Goal: Task Accomplishment & Management: Manage account settings

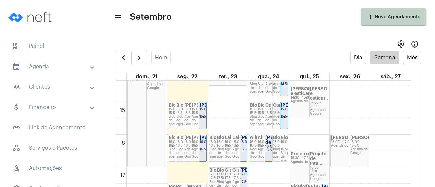
scroll to position [468, 0]
click at [202, 112] on div "15:00 - 15:50" at bounding box center [202, 112] width 6 height 11
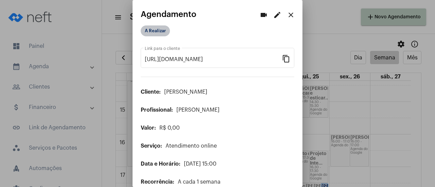
click at [159, 30] on mat-chip "A Realizar" at bounding box center [155, 30] width 29 height 11
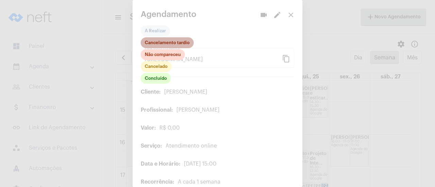
click at [171, 45] on mat-chip "Cancelamento tardio" at bounding box center [167, 42] width 53 height 11
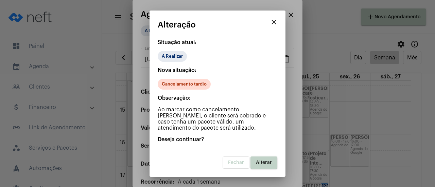
click at [267, 160] on span "Alterar" at bounding box center [264, 162] width 16 height 5
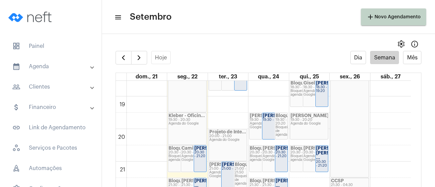
scroll to position [638, 0]
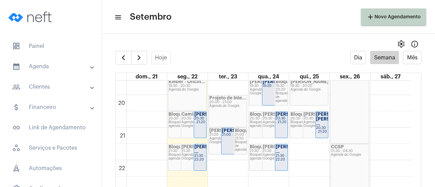
click at [199, 152] on strong "[PERSON_NAME] ..." at bounding box center [213, 149] width 38 height 9
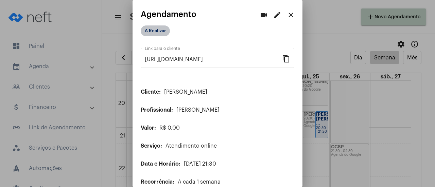
click at [160, 31] on mat-chip "A Realizar" at bounding box center [155, 30] width 29 height 11
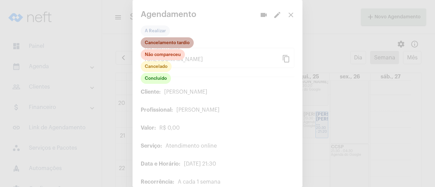
click at [166, 42] on mat-chip "Cancelamento tardio" at bounding box center [167, 42] width 53 height 11
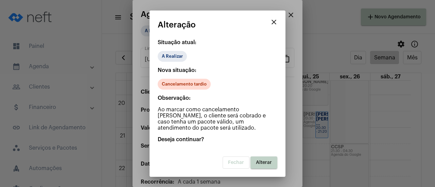
click at [258, 159] on button "Alterar" at bounding box center [263, 163] width 27 height 12
